Goal: Task Accomplishment & Management: Use online tool/utility

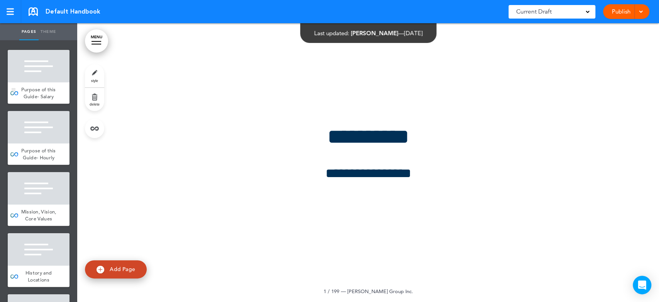
scroll to position [515, 0]
click at [101, 41] on link "MENU" at bounding box center [96, 40] width 23 height 23
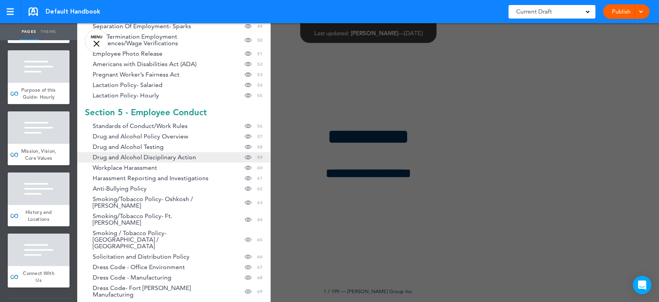
scroll to position [686, 0]
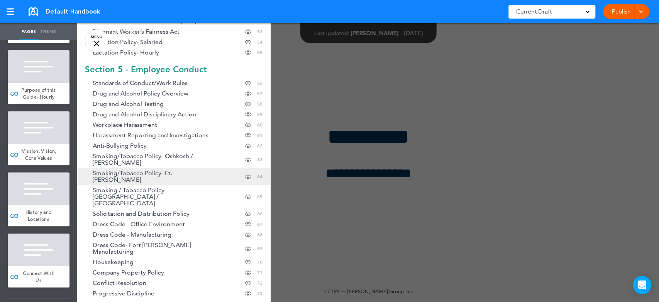
click at [131, 170] on span "Smoking/Tobacco Policy- Ft. [PERSON_NAME]" at bounding box center [156, 176] width 127 height 13
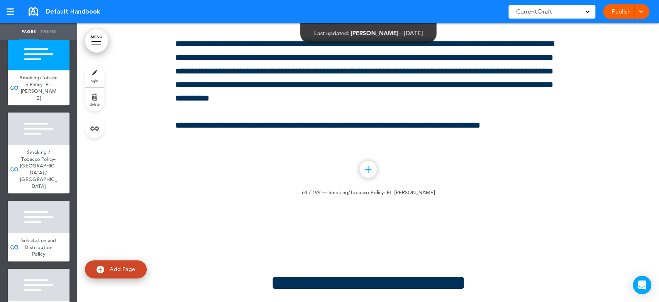
scroll to position [4291, 0]
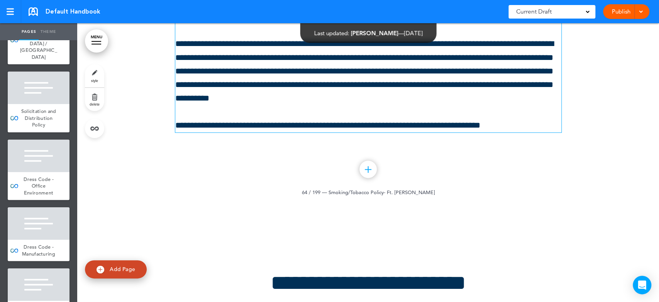
click at [290, 105] on p "**********" at bounding box center [368, 71] width 386 height 68
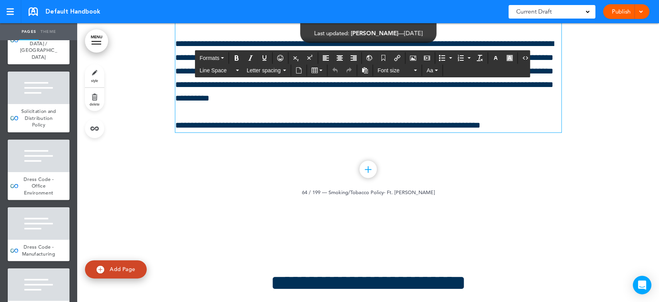
click at [93, 102] on span "delete" at bounding box center [95, 104] width 10 height 5
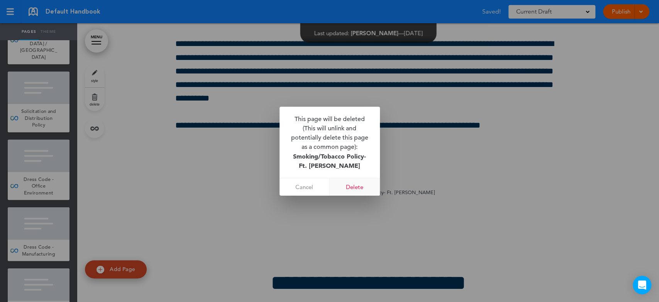
click at [360, 187] on link "Delete" at bounding box center [355, 186] width 50 height 17
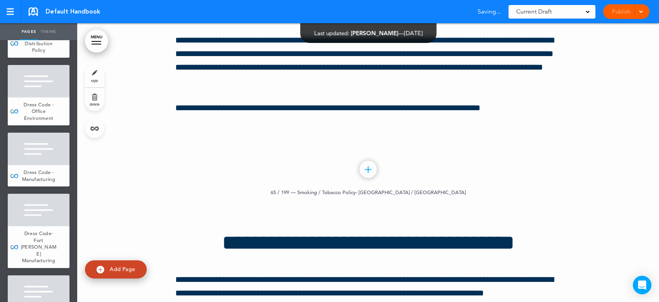
scroll to position [39989, 0]
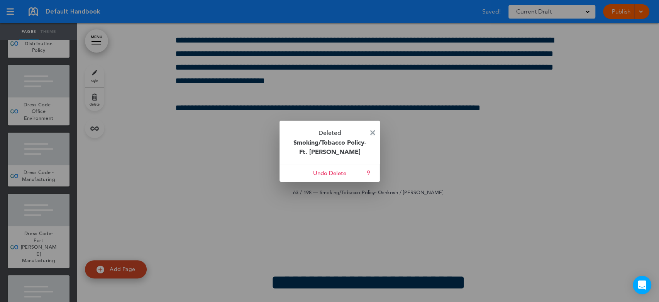
click at [372, 132] on img at bounding box center [372, 132] width 5 height 5
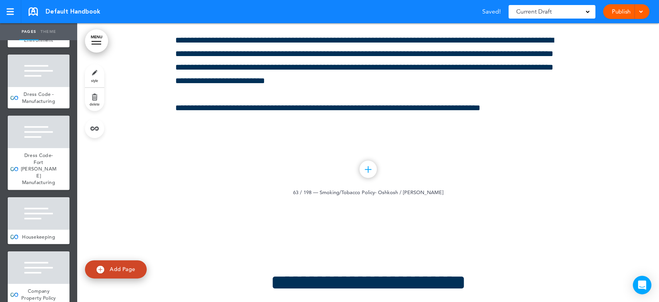
scroll to position [4377, 0]
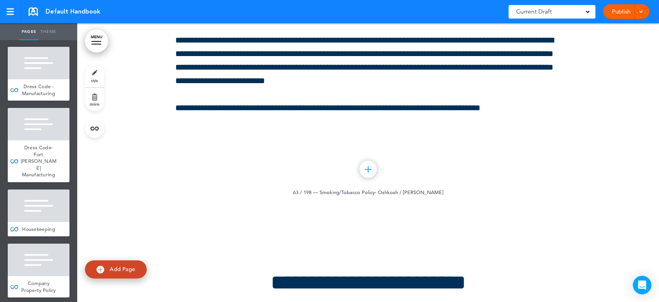
click at [95, 42] on link "MENU" at bounding box center [96, 40] width 23 height 23
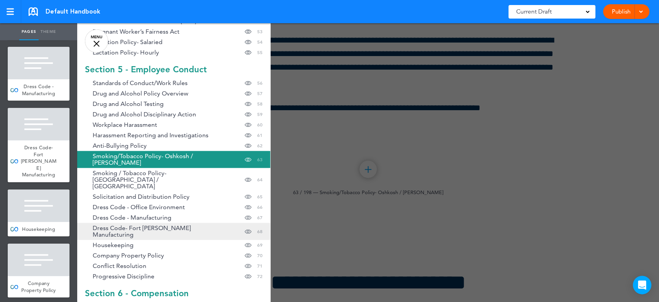
click at [165, 224] on span "Dress Code- Fort [PERSON_NAME] Manufacturing" at bounding box center [156, 230] width 127 height 13
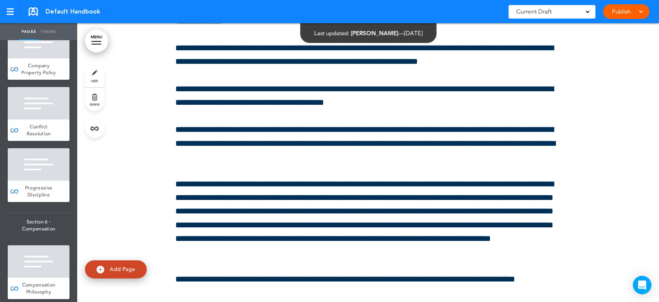
scroll to position [4548, 0]
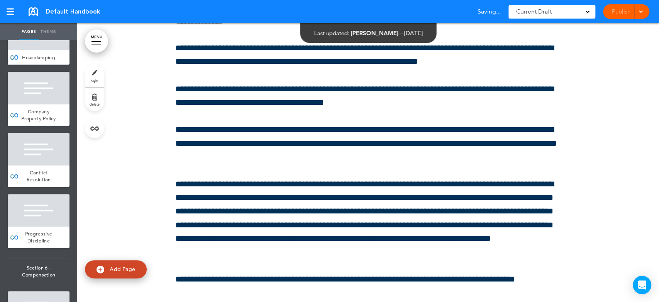
click at [95, 102] on span "delete" at bounding box center [95, 104] width 10 height 5
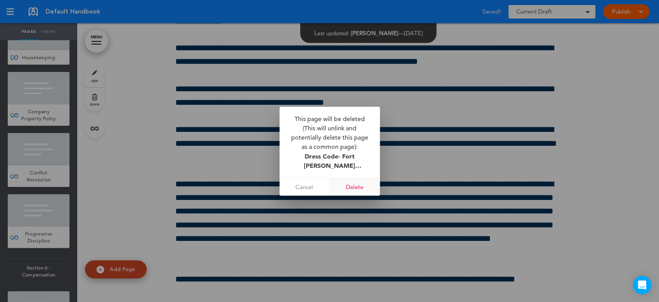
click at [346, 189] on link "Delete" at bounding box center [355, 186] width 50 height 17
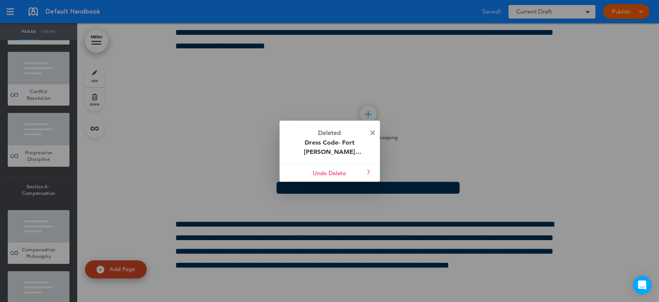
click at [371, 132] on img at bounding box center [372, 132] width 5 height 5
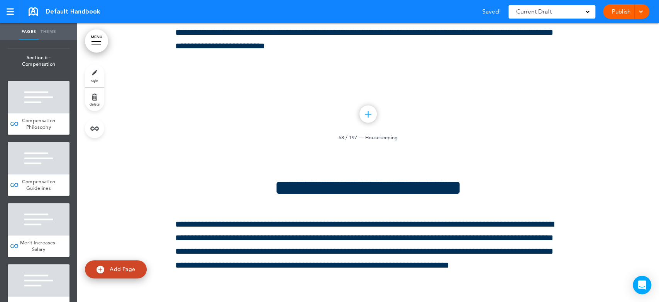
scroll to position [4763, 0]
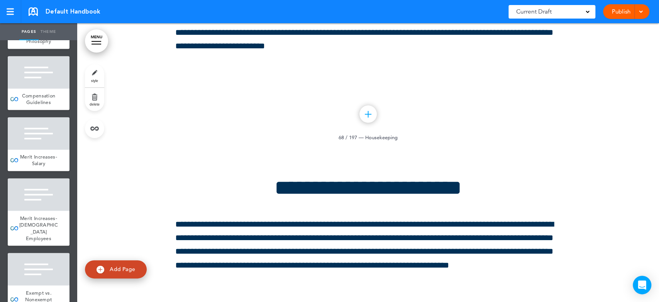
click at [104, 42] on link "MENU" at bounding box center [96, 40] width 23 height 23
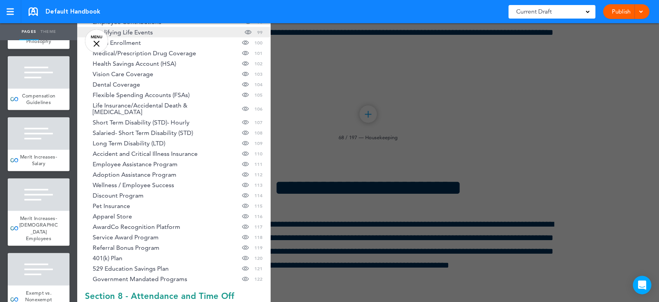
scroll to position [1287, 0]
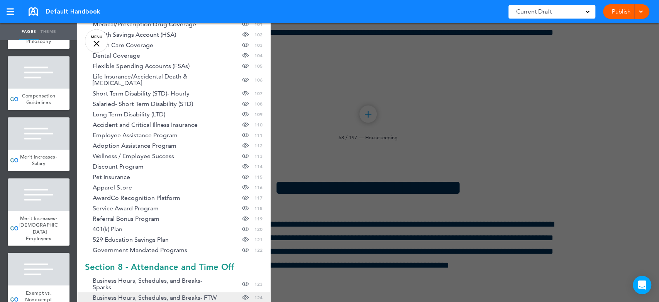
click at [160, 294] on span "Business Hours, Schedules, and Breaks- FTW" at bounding box center [155, 297] width 124 height 7
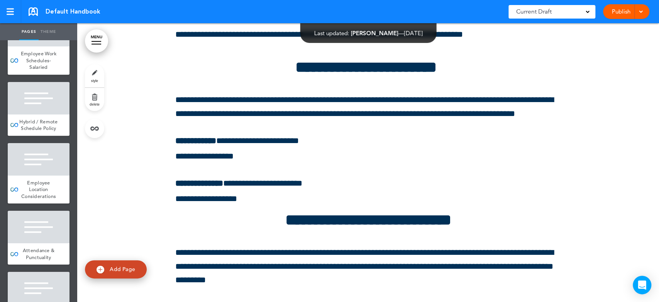
scroll to position [8325, 0]
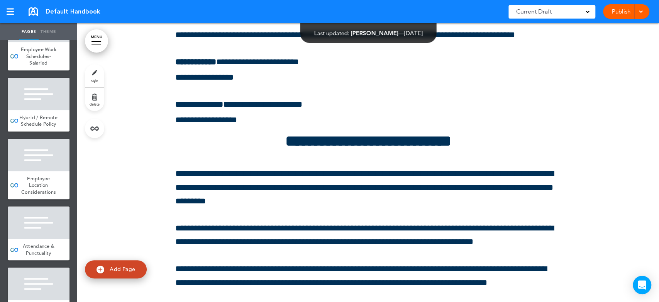
scroll to position [68175, 0]
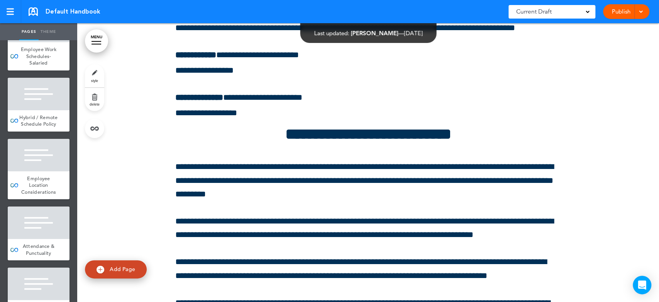
click at [96, 97] on link "delete" at bounding box center [94, 99] width 19 height 23
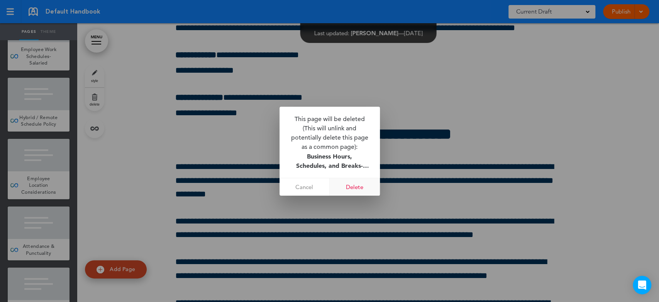
click at [353, 186] on link "Delete" at bounding box center [355, 186] width 50 height 17
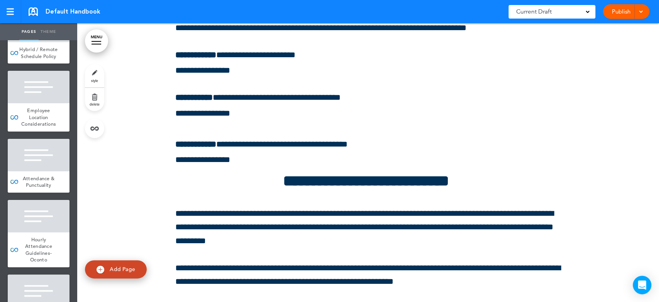
click at [93, 41] on div at bounding box center [97, 41] width 10 height 1
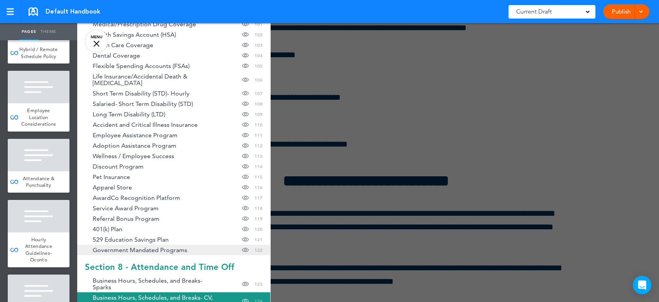
scroll to position [1373, 0]
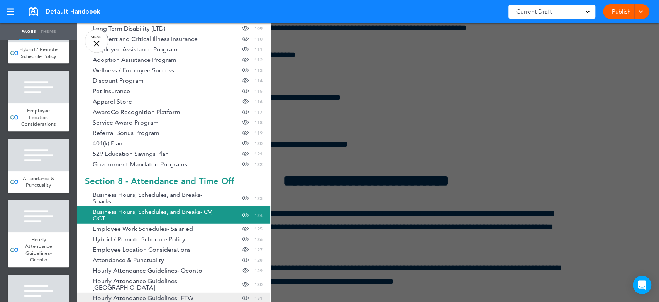
click at [160, 294] on span "Hourly Attendance Guidelines- FTW" at bounding box center [143, 297] width 101 height 7
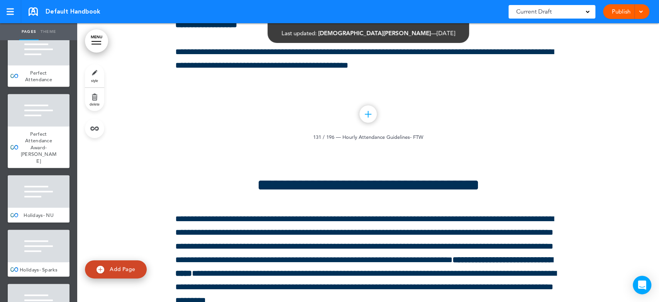
scroll to position [8883, 0]
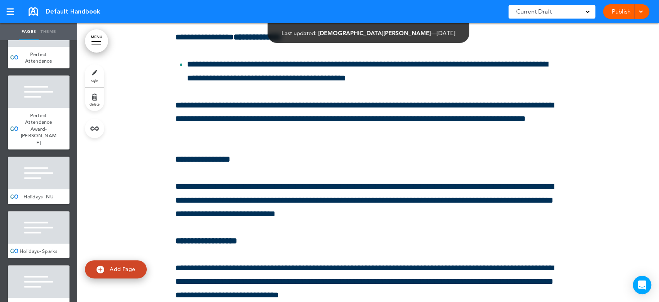
scroll to position [73653, 0]
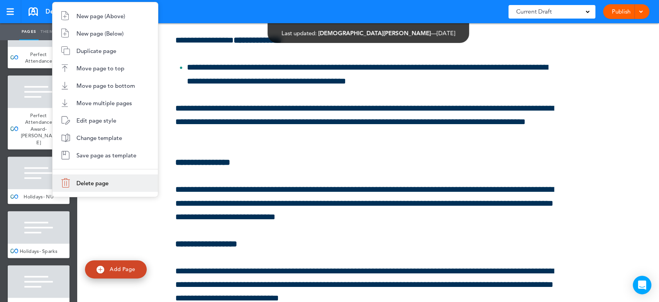
click at [87, 184] on span "Delete page" at bounding box center [92, 182] width 32 height 7
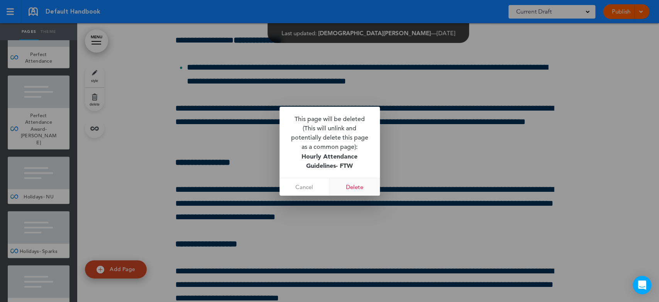
click at [369, 186] on link "Delete" at bounding box center [355, 186] width 50 height 17
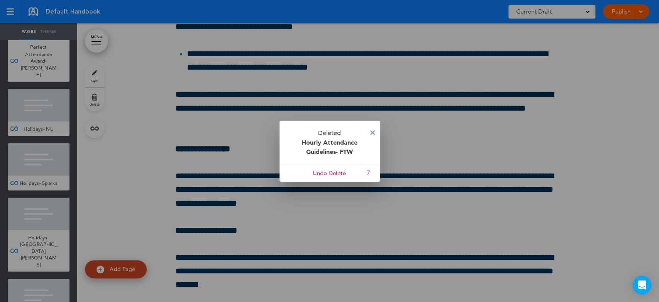
click at [371, 132] on img at bounding box center [372, 132] width 5 height 5
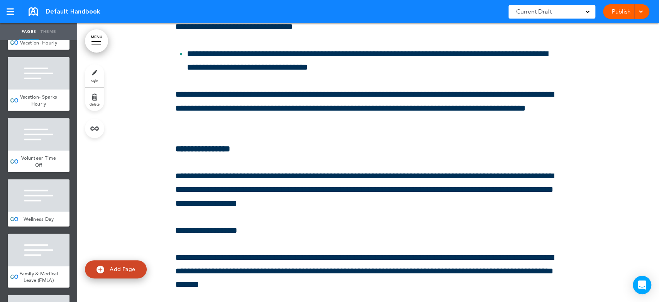
scroll to position [9312, 0]
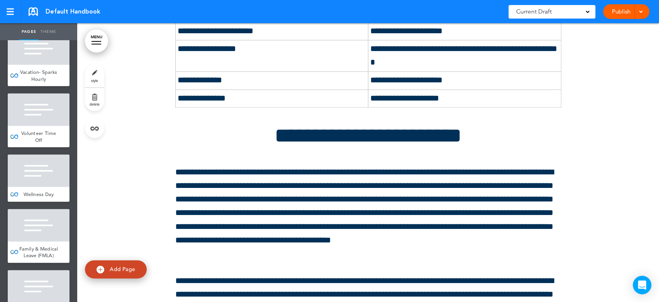
scroll to position [78013, 0]
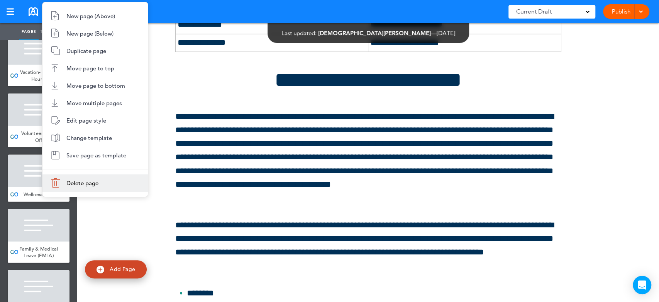
click at [95, 180] on span "Delete page" at bounding box center [82, 182] width 32 height 7
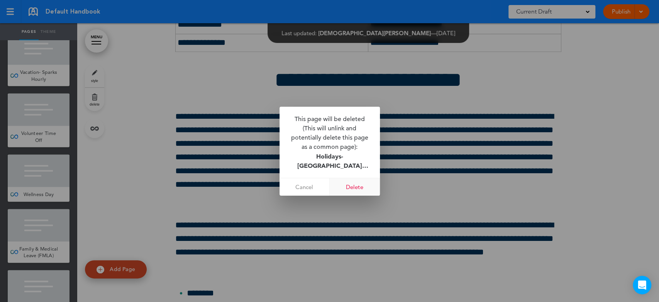
click at [352, 182] on link "Delete" at bounding box center [355, 186] width 50 height 17
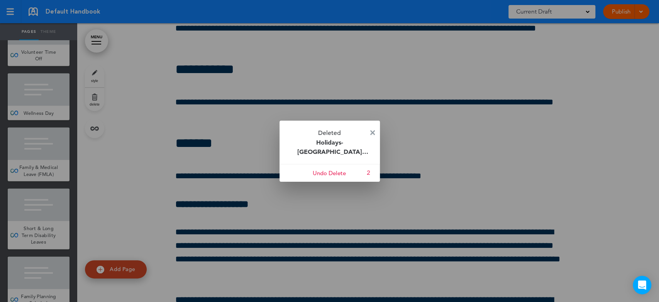
click at [372, 135] on img at bounding box center [372, 132] width 5 height 5
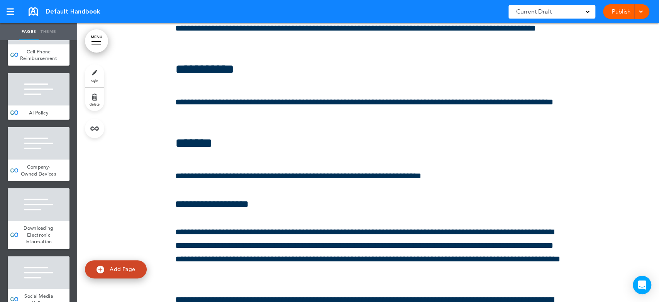
scroll to position [11457, 0]
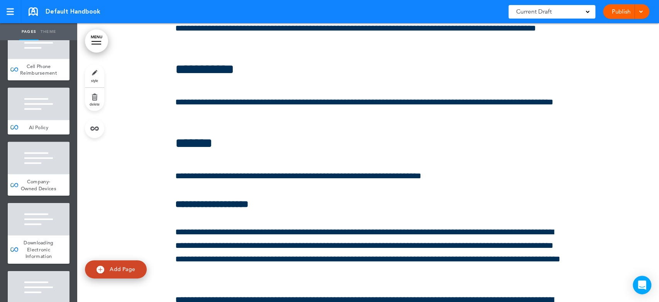
click at [98, 76] on link "style" at bounding box center [94, 75] width 19 height 23
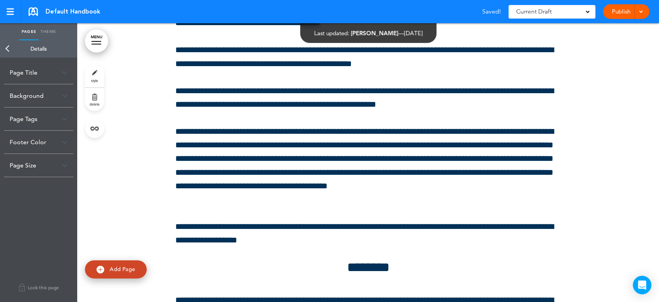
click at [42, 75] on div "Page Title" at bounding box center [39, 72] width 70 height 23
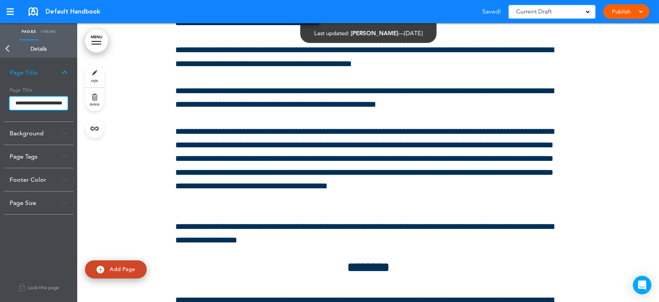
click at [51, 104] on input "**********" at bounding box center [39, 103] width 58 height 13
type input "**********"
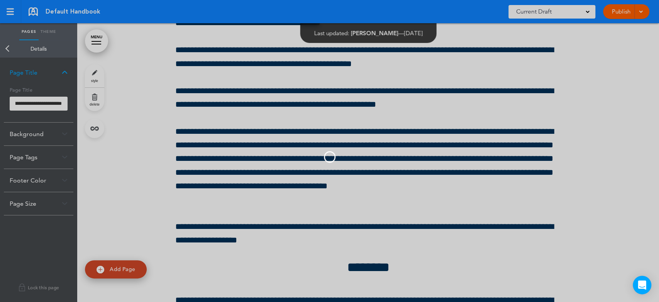
scroll to position [0, 0]
click at [29, 47] on body "Make this page common so it is available in other handbooks. This handbook [GEO…" at bounding box center [329, 151] width 659 height 302
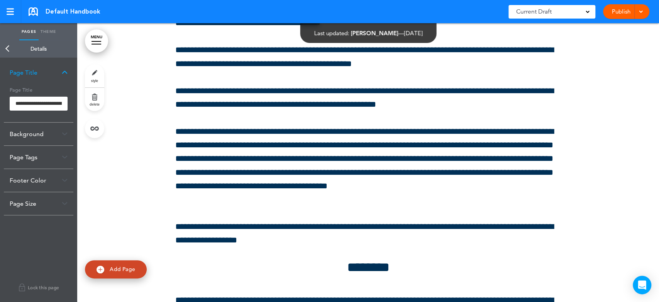
click at [8, 47] on link "Back" at bounding box center [7, 48] width 15 height 17
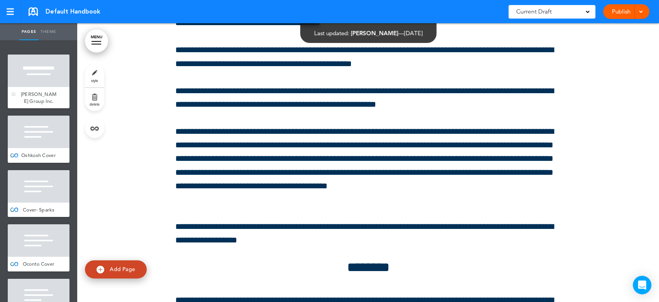
click at [37, 81] on div at bounding box center [39, 70] width 62 height 32
